Goal: Task Accomplishment & Management: Use online tool/utility

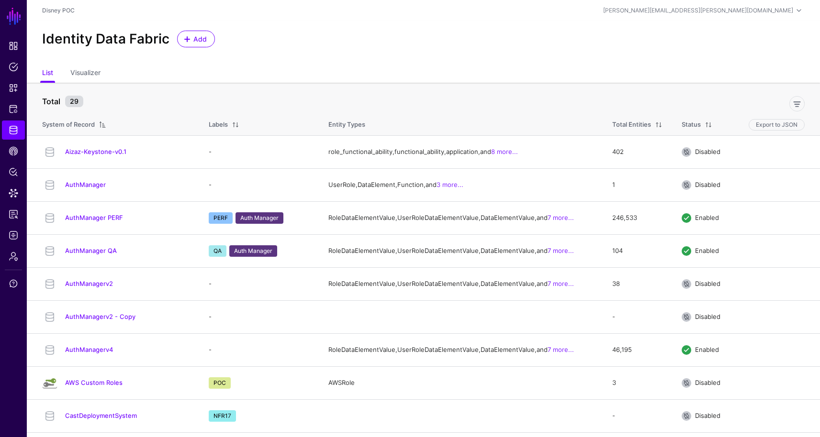
scroll to position [798, 0]
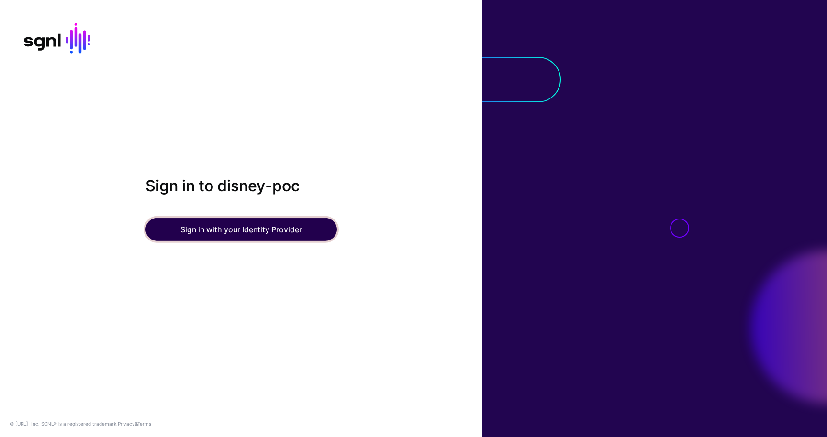
click at [275, 235] on button "Sign in with your Identity Provider" at bounding box center [240, 229] width 191 height 23
